Goal: Navigation & Orientation: Find specific page/section

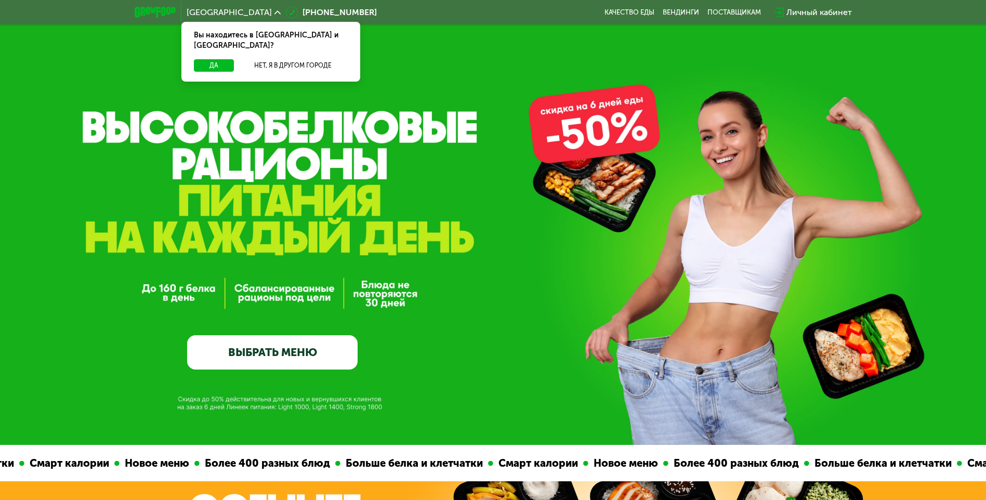
click at [263, 353] on link "ВЫБРАТЬ МЕНЮ" at bounding box center [272, 352] width 170 height 34
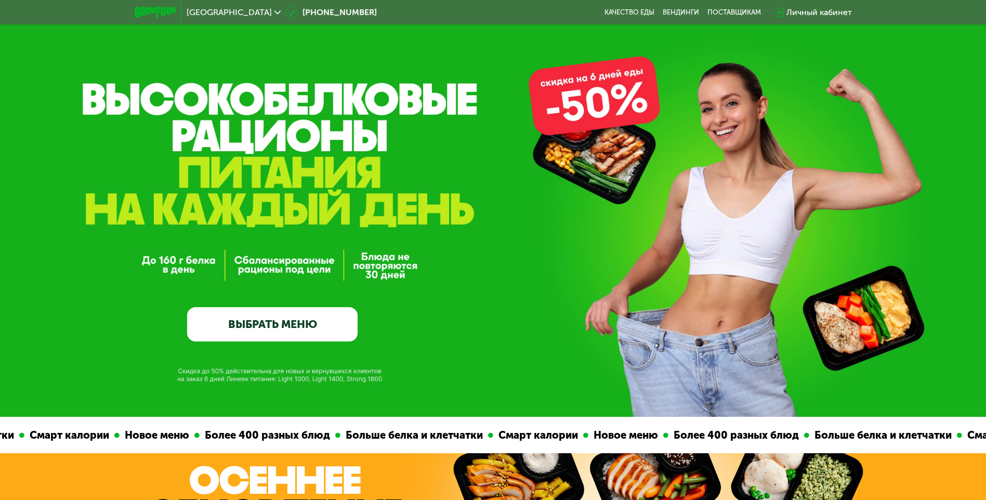
scroll to position [24, 0]
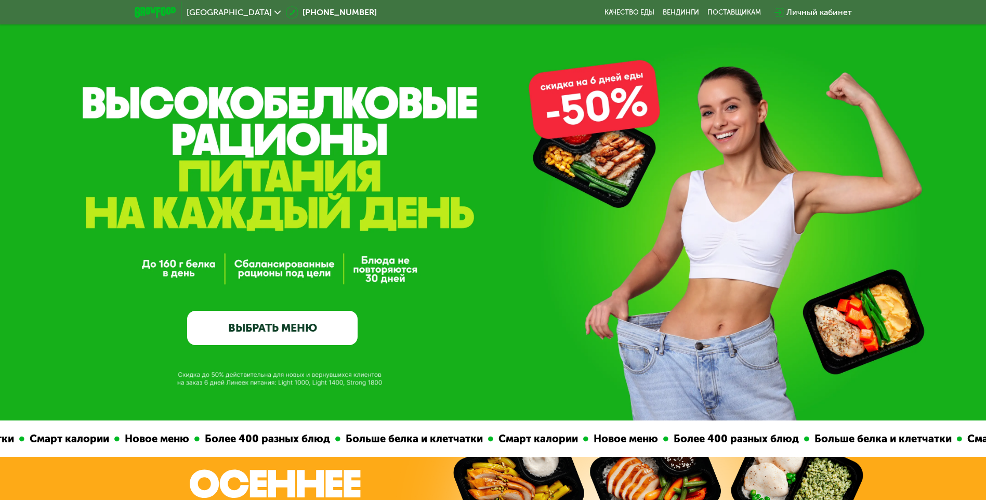
click at [286, 338] on link "ВЫБРАТЬ МЕНЮ" at bounding box center [272, 328] width 170 height 34
click at [285, 310] on div "GrowFood — доставка правильного питания ВЫБРАТЬ МЕНЮ" at bounding box center [272, 239] width 170 height 212
click at [285, 321] on link "ВЫБРАТЬ МЕНЮ" at bounding box center [272, 328] width 170 height 34
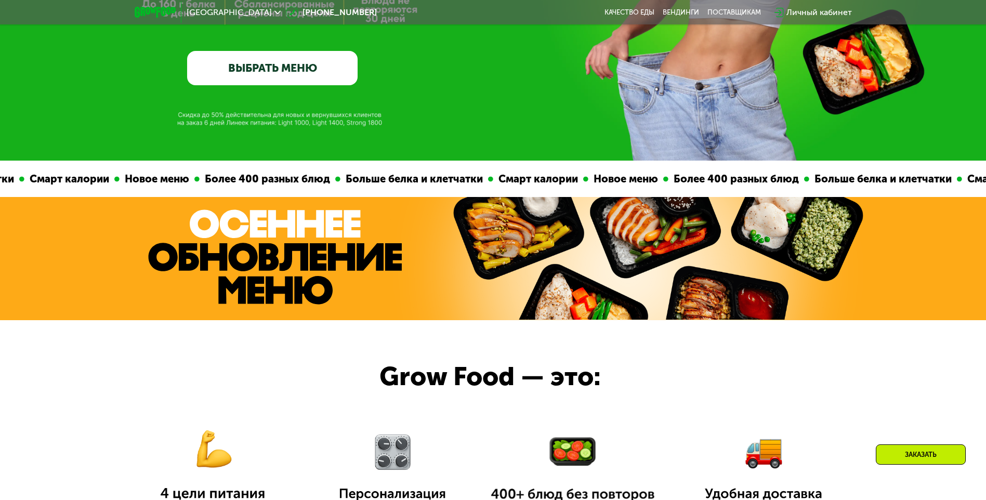
scroll to position [440, 0]
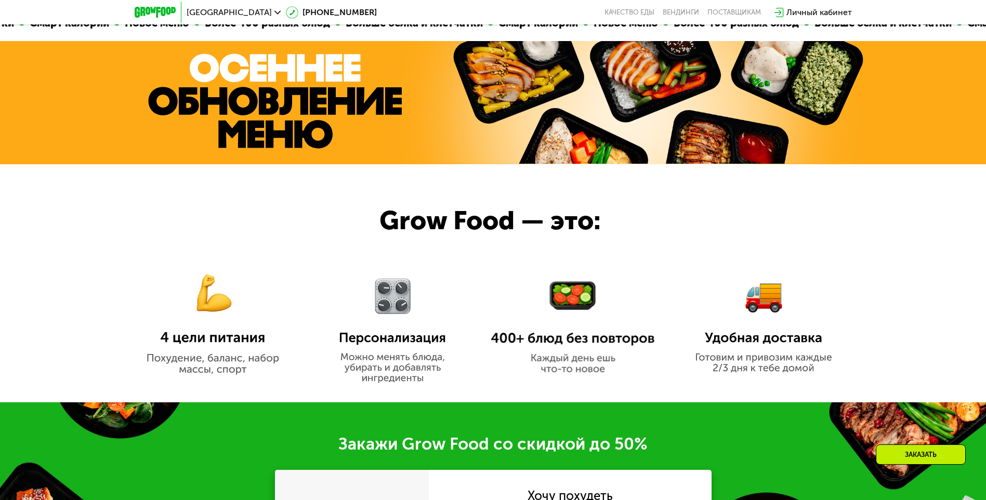
click at [203, 328] on img at bounding box center [212, 315] width 164 height 119
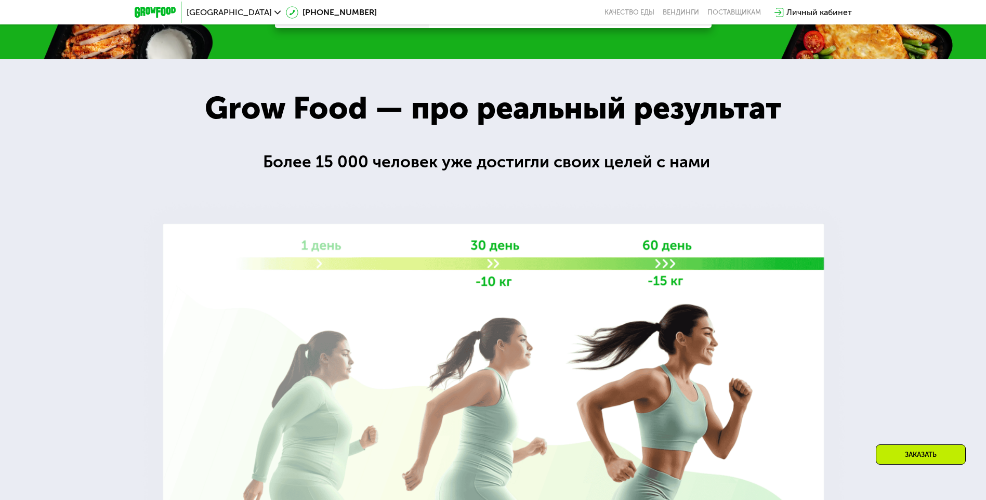
scroll to position [1271, 0]
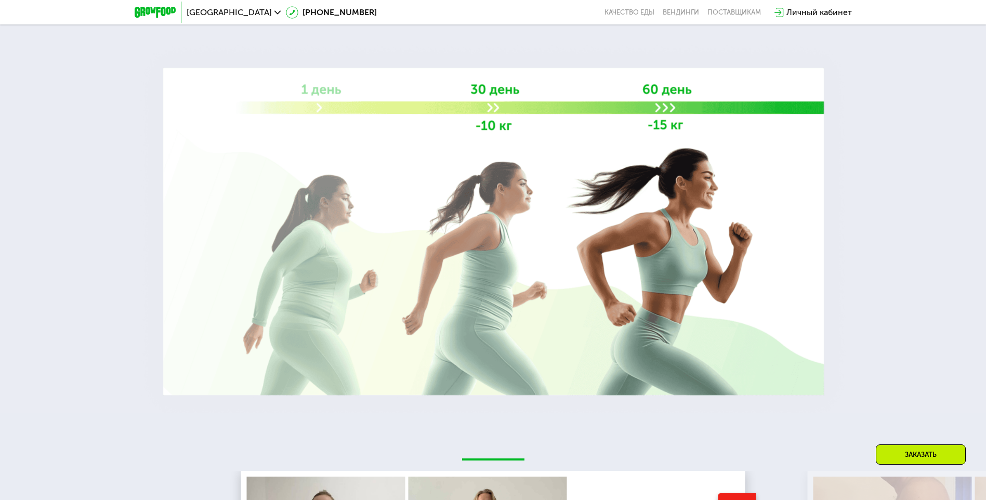
drag, startPoint x: 985, startPoint y: 226, endPoint x: 985, endPoint y: 297, distance: 71.2
click at [985, 297] on div at bounding box center [493, 157] width 986 height 509
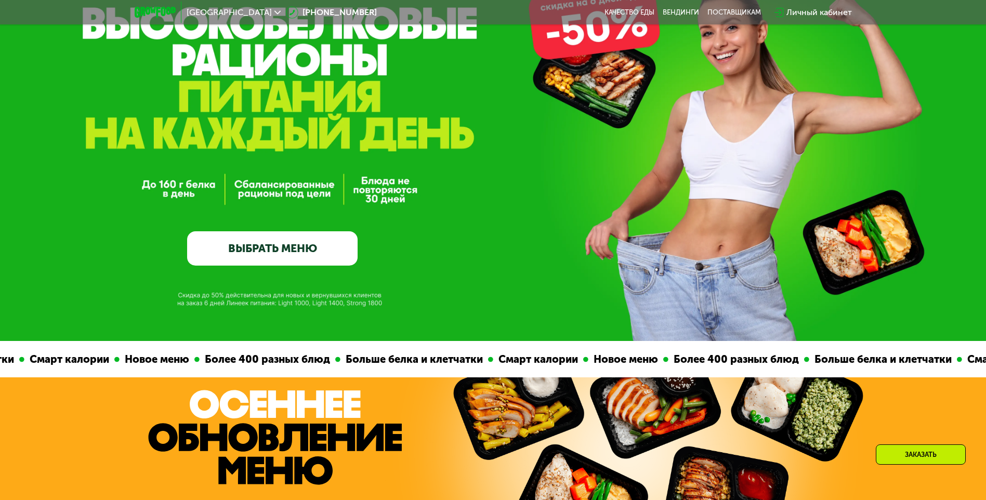
scroll to position [112, 0]
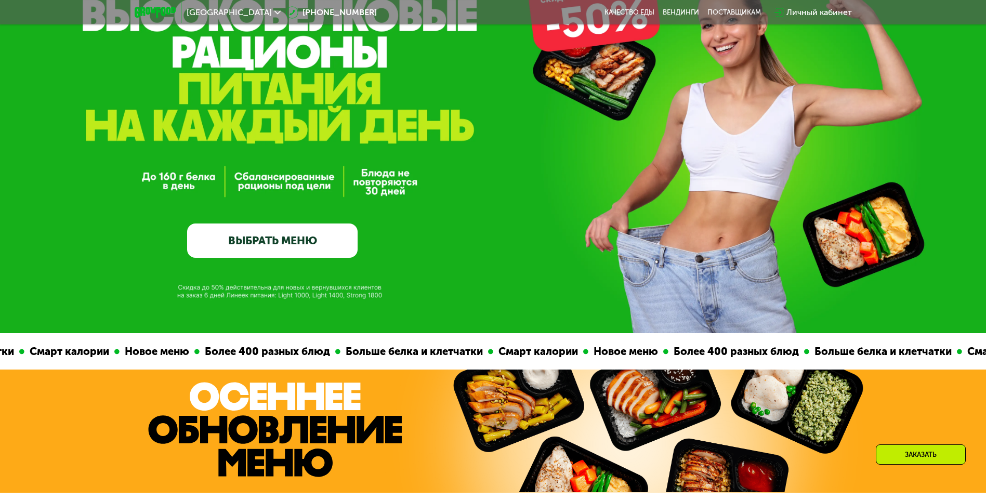
click at [318, 233] on link "ВЫБРАТЬ МЕНЮ" at bounding box center [272, 240] width 170 height 34
click at [292, 244] on link "ВЫБРАТЬ МЕНЮ" at bounding box center [272, 240] width 170 height 34
